Goal: Task Accomplishment & Management: Use online tool/utility

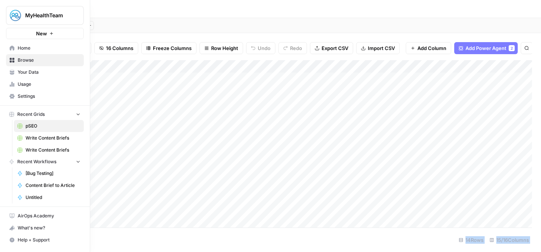
click at [16, 58] on link "Browse" at bounding box center [45, 60] width 78 height 12
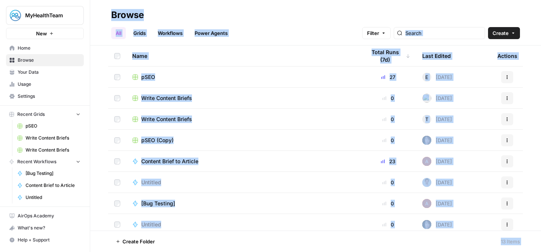
click at [327, 31] on div "All Grids Workflows Power Agents Filter Create" at bounding box center [315, 30] width 409 height 18
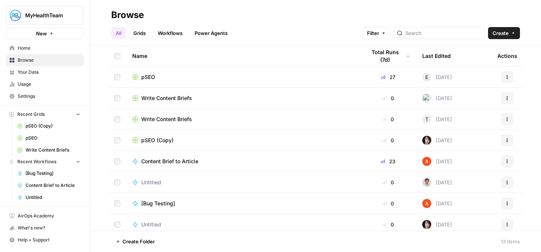
click at [38, 197] on span "Untitled" at bounding box center [53, 197] width 55 height 7
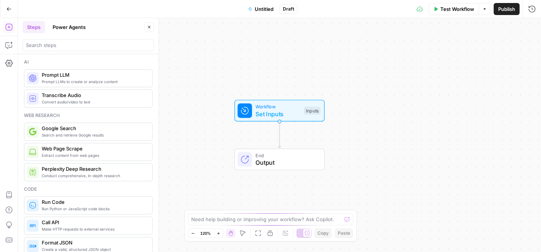
click at [63, 29] on button "Power Agents" at bounding box center [69, 27] width 42 height 12
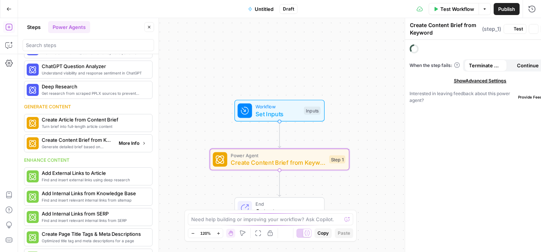
scroll to position [91, 0]
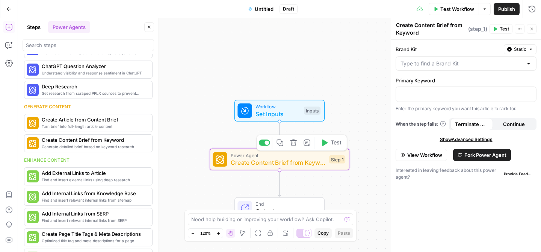
click at [300, 160] on span "Create Content Brief from Keyword" at bounding box center [278, 162] width 95 height 9
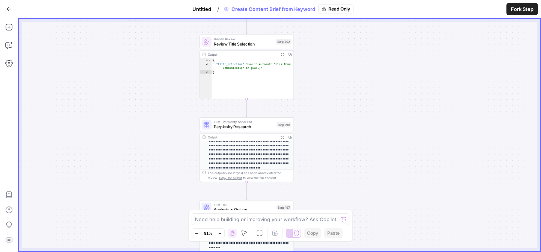
scroll to position [69, 0]
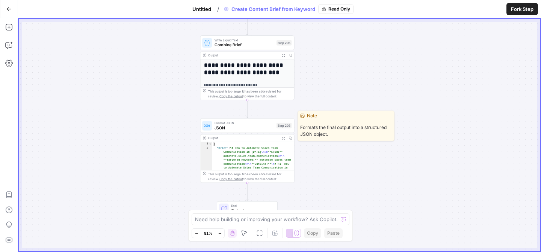
click at [218, 130] on span "JSON" at bounding box center [245, 128] width 60 height 6
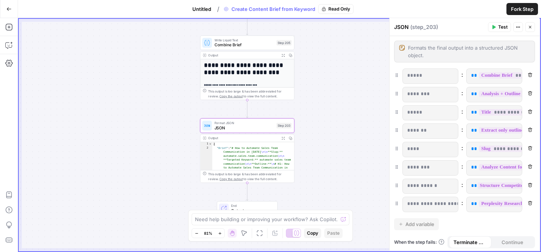
click at [420, 166] on p "********" at bounding box center [430, 167] width 46 height 8
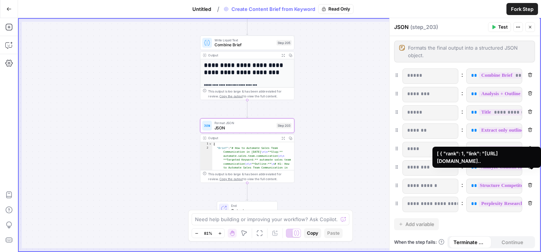
click at [493, 164] on span "**********" at bounding box center [545, 167] width 132 height 6
click at [486, 166] on span "**********" at bounding box center [545, 167] width 132 height 6
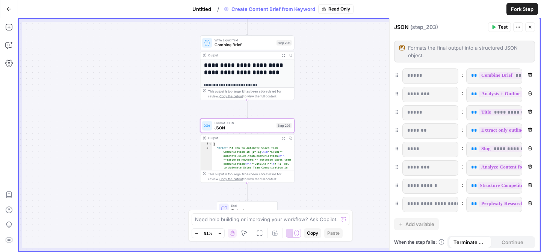
click at [516, 27] on icon "button" at bounding box center [518, 27] width 5 height 5
click at [469, 2] on div "Fork Step" at bounding box center [448, 9] width 188 height 18
click at [283, 138] on icon "button" at bounding box center [282, 137] width 3 height 3
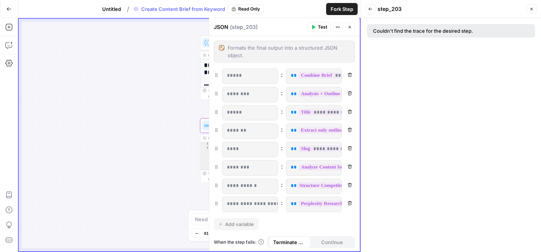
click at [536, 8] on button "Close" at bounding box center [532, 9] width 10 height 10
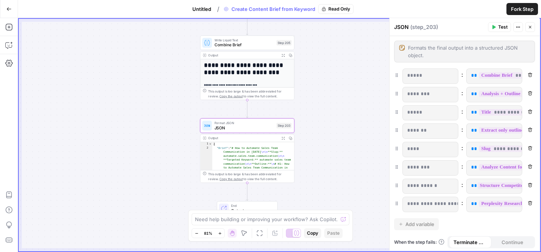
click at [216, 136] on div "Output" at bounding box center [243, 138] width 70 height 5
click at [222, 180] on span "Copy the output" at bounding box center [230, 179] width 23 height 4
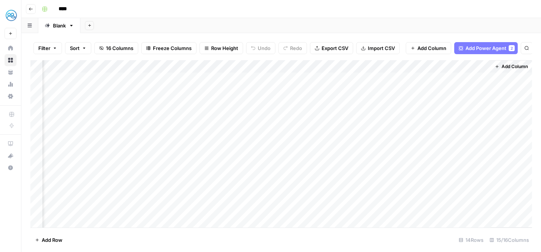
click at [364, 65] on div "Add Column" at bounding box center [281, 143] width 502 height 167
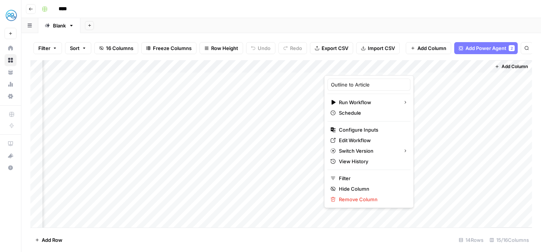
click at [364, 65] on div at bounding box center [373, 67] width 98 height 15
click at [356, 140] on span "Edit Workflow" at bounding box center [372, 140] width 66 height 8
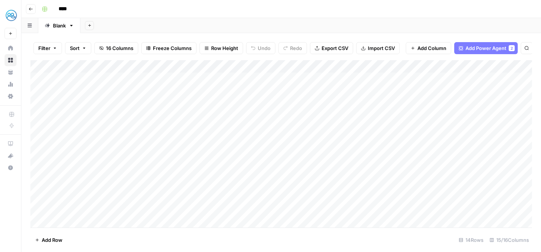
click at [99, 104] on div "Add Column" at bounding box center [281, 143] width 502 height 167
click at [437, 103] on div "Add Column" at bounding box center [281, 143] width 502 height 167
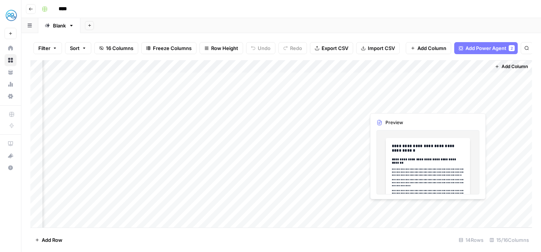
click at [437, 103] on div "Add Column" at bounding box center [281, 143] width 502 height 167
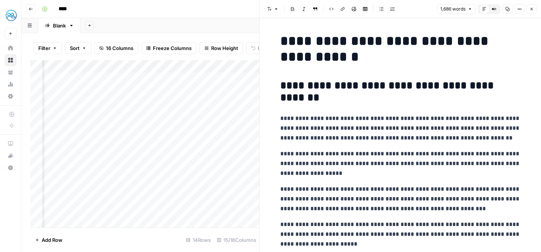
click at [386, 47] on h1 "**********" at bounding box center [400, 49] width 240 height 32
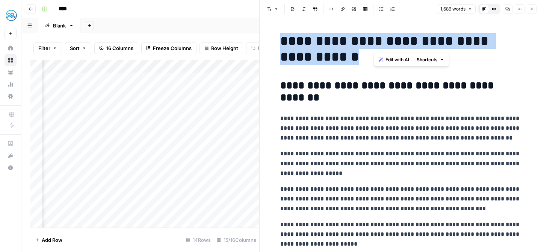
click at [386, 47] on h1 "**********" at bounding box center [400, 49] width 240 height 32
click at [398, 46] on h1 "**********" at bounding box center [400, 49] width 240 height 32
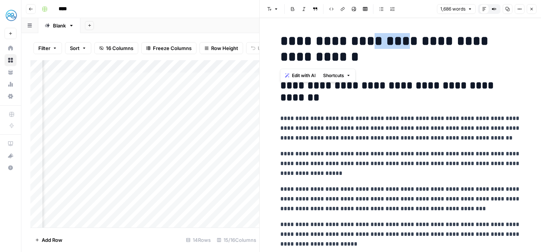
click at [398, 46] on h1 "**********" at bounding box center [400, 49] width 240 height 32
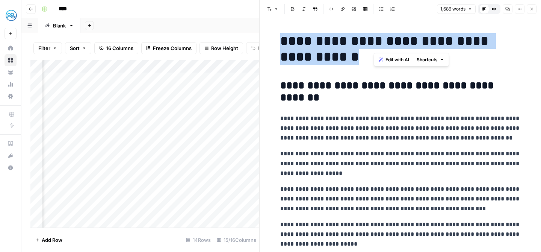
click at [398, 46] on h1 "**********" at bounding box center [400, 49] width 240 height 32
click at [384, 46] on h1 "**********" at bounding box center [400, 49] width 240 height 32
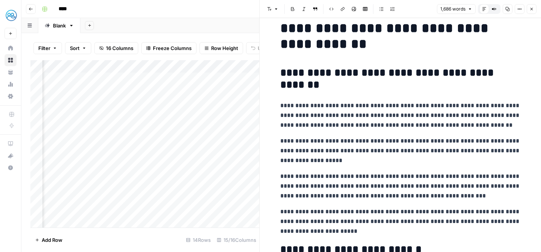
scroll to position [0, 335]
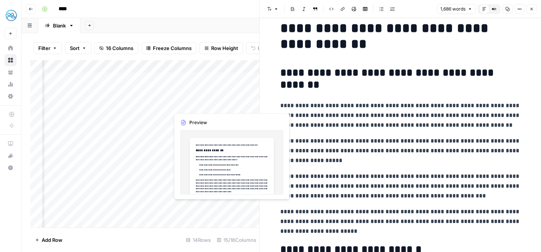
click at [212, 103] on div "Add Column" at bounding box center [144, 143] width 229 height 167
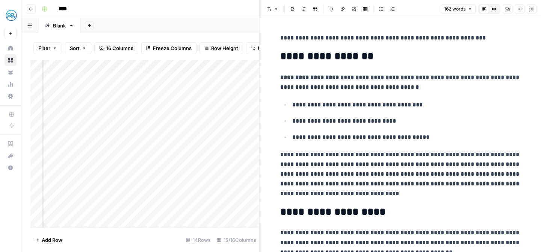
click at [135, 102] on div "Add Column" at bounding box center [144, 143] width 229 height 167
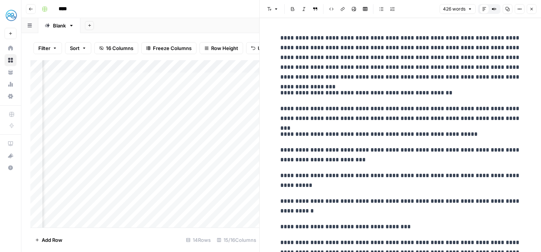
click at [197, 102] on div "Add Column" at bounding box center [144, 143] width 229 height 167
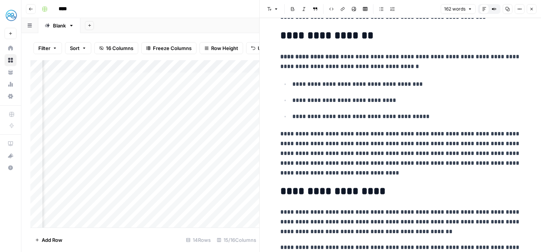
scroll to position [15, 0]
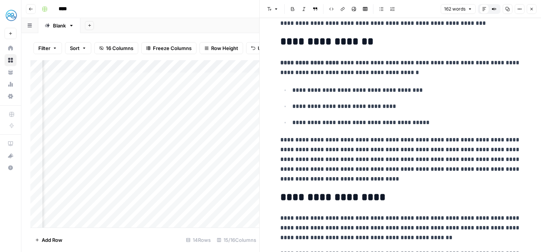
click at [224, 27] on div "Add Sheet" at bounding box center [310, 25] width 461 height 15
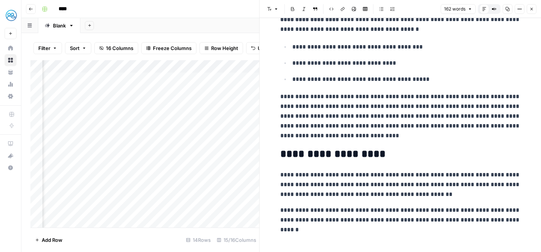
scroll to position [0, 0]
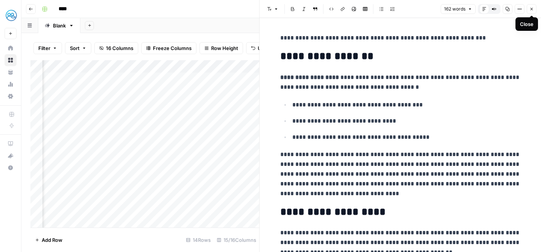
click at [530, 7] on icon "button" at bounding box center [531, 9] width 5 height 5
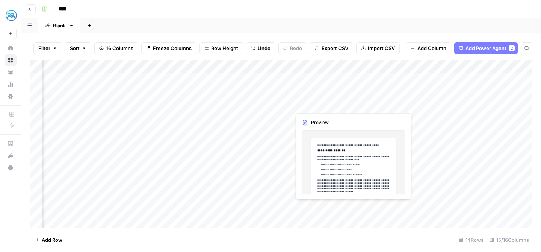
scroll to position [0, 243]
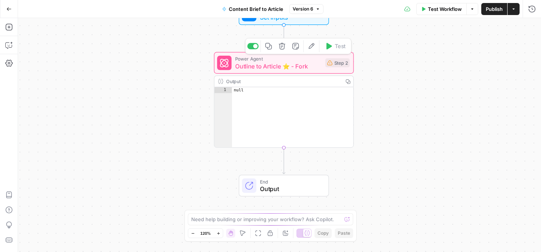
click at [289, 65] on span "Outline to Article ⭐️ - Fork" at bounding box center [278, 66] width 86 height 9
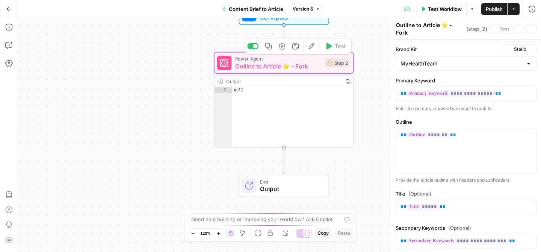
click at [289, 65] on span "Outline to Article ⭐️ - Fork" at bounding box center [278, 66] width 86 height 9
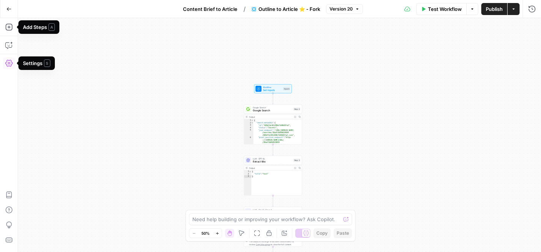
click at [10, 15] on button "Go Back" at bounding box center [9, 9] width 14 height 14
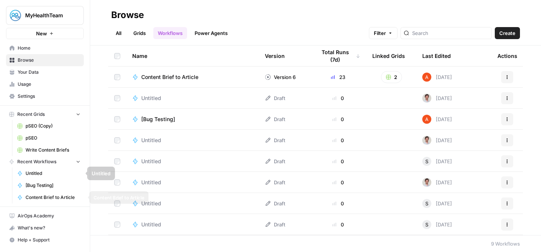
click at [54, 196] on span "Content Brief to Article" at bounding box center [53, 197] width 55 height 7
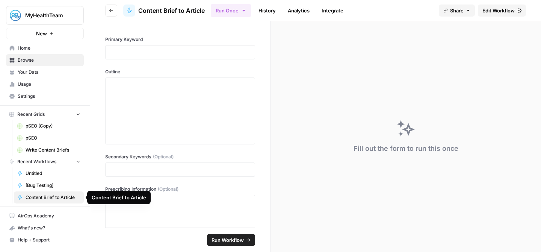
click at [56, 194] on span "Content Brief to Article" at bounding box center [53, 197] width 55 height 7
click at [496, 14] on span "Edit Workflow" at bounding box center [498, 11] width 32 height 8
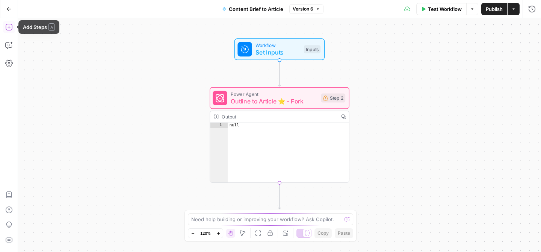
click at [7, 26] on icon "button" at bounding box center [9, 27] width 8 height 8
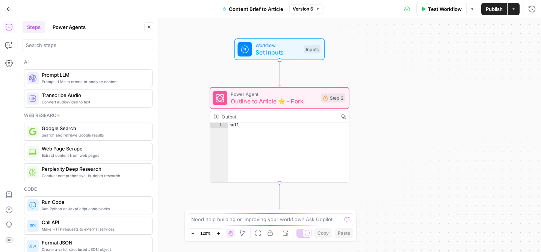
click at [11, 11] on icon "button" at bounding box center [8, 8] width 5 height 5
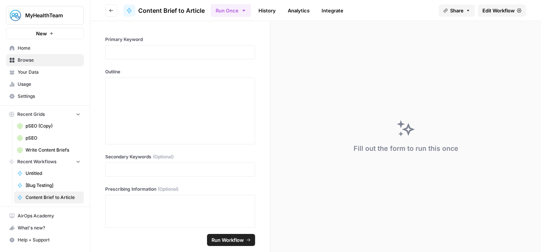
click at [32, 51] on link "Home" at bounding box center [45, 48] width 78 height 12
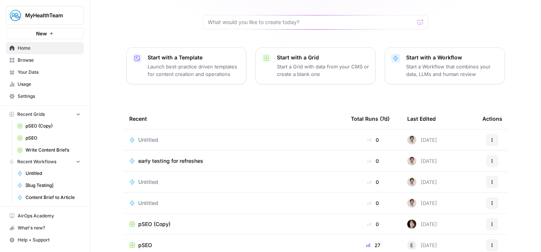
scroll to position [94, 0]
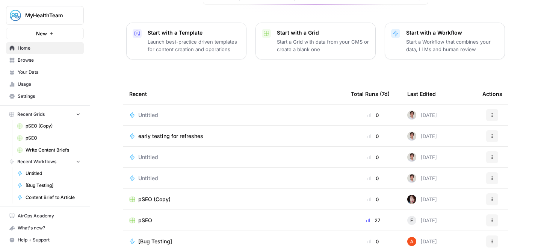
click at [165, 111] on div "Untitled" at bounding box center [234, 115] width 210 height 8
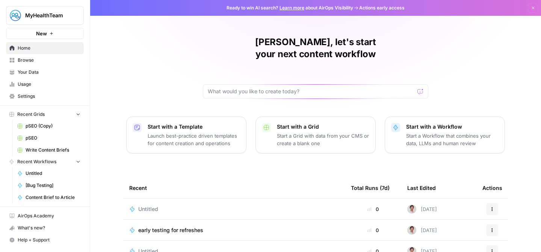
click at [174, 247] on div "Untitled" at bounding box center [234, 251] width 210 height 8
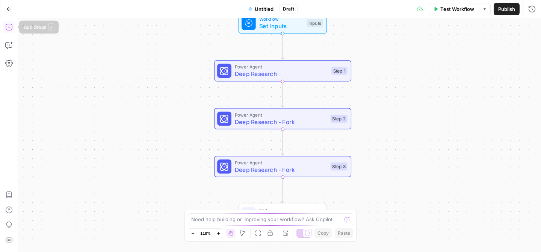
click at [9, 28] on icon "button" at bounding box center [9, 27] width 8 height 8
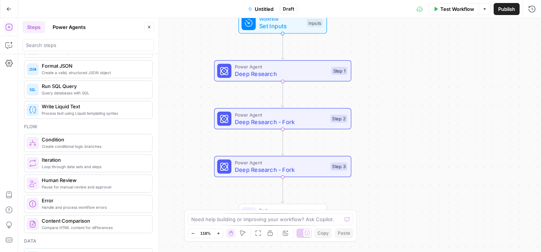
scroll to position [188, 0]
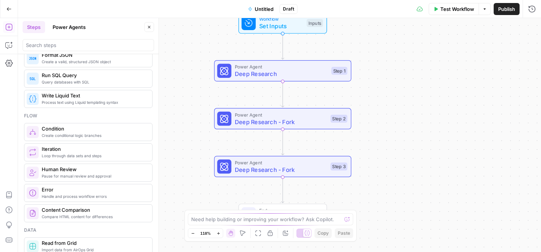
click at [73, 32] on button "Power Agents" at bounding box center [69, 27] width 42 height 12
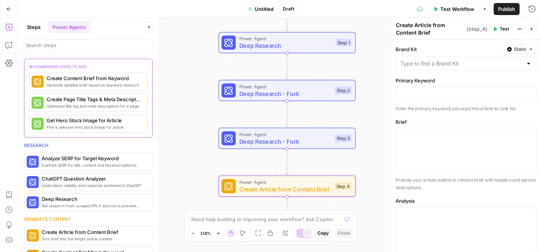
click at [290, 190] on span "Create Article from Content Brief" at bounding box center [285, 188] width 92 height 9
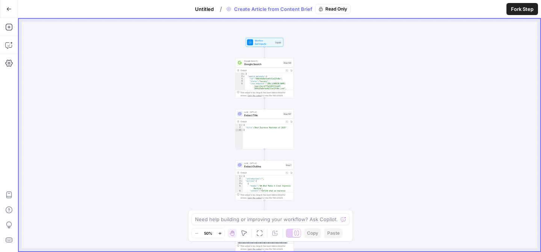
click at [208, 9] on span "Untitled" at bounding box center [204, 9] width 19 height 8
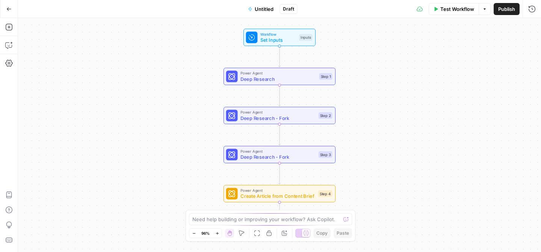
click at [262, 14] on button "Untitled" at bounding box center [260, 9] width 35 height 12
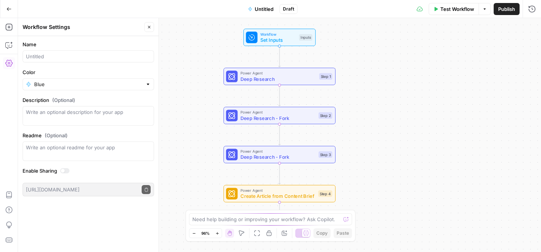
click at [65, 48] on div "Name" at bounding box center [89, 52] width 132 height 22
click at [52, 56] on input "Name" at bounding box center [88, 57] width 125 height 8
type input "t"
type input "wyatt. testing"
click at [187, 70] on div "Workflow Set Inputs Inputs Power Agent Deep Research Step 1 Power Agent Deep Re…" at bounding box center [279, 135] width 523 height 234
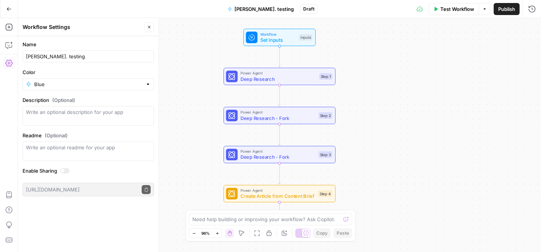
click at [12, 6] on button "Go Back" at bounding box center [9, 9] width 14 height 14
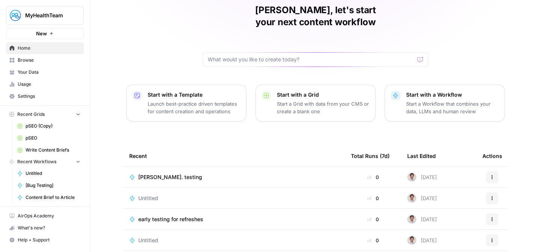
scroll to position [35, 0]
